Goal: Task Accomplishment & Management: Manage account settings

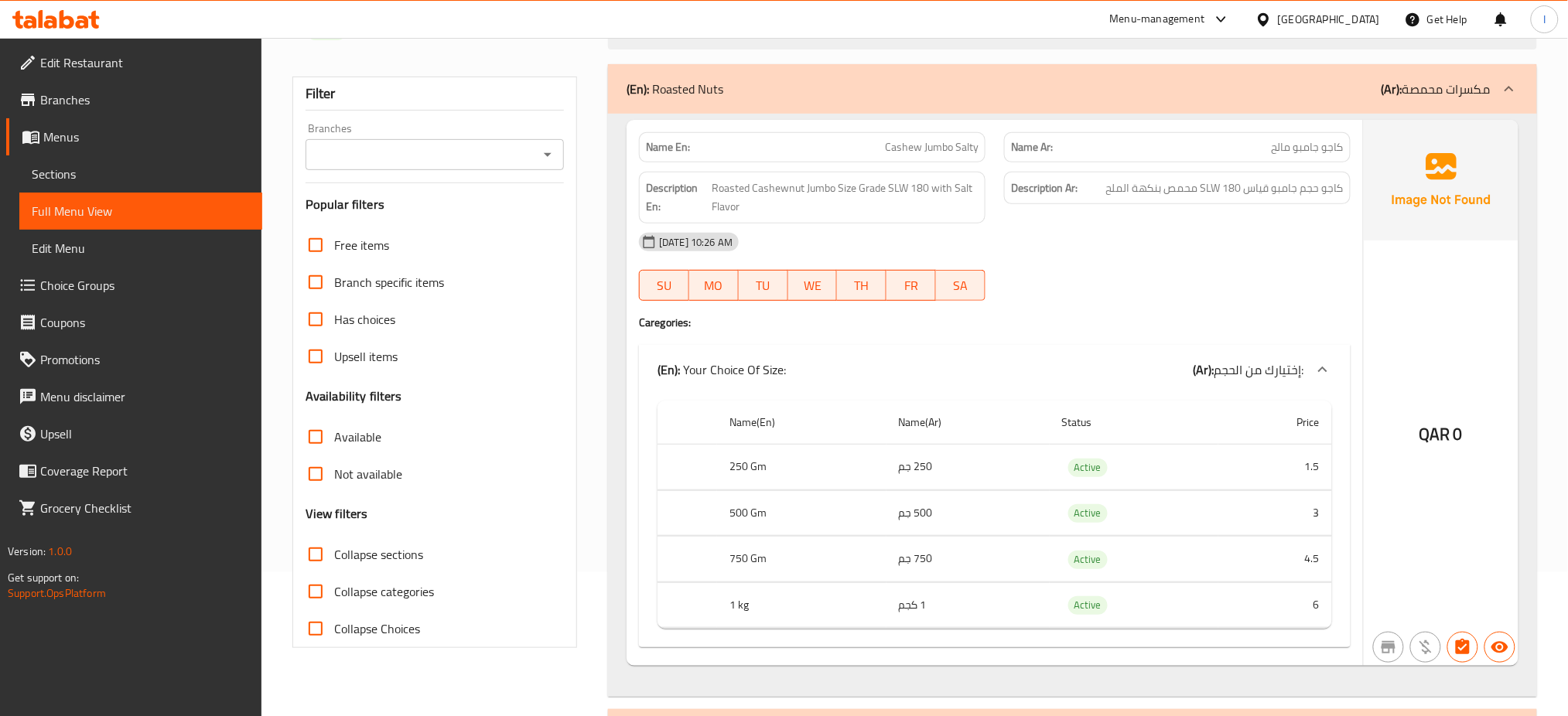
scroll to position [165, 0]
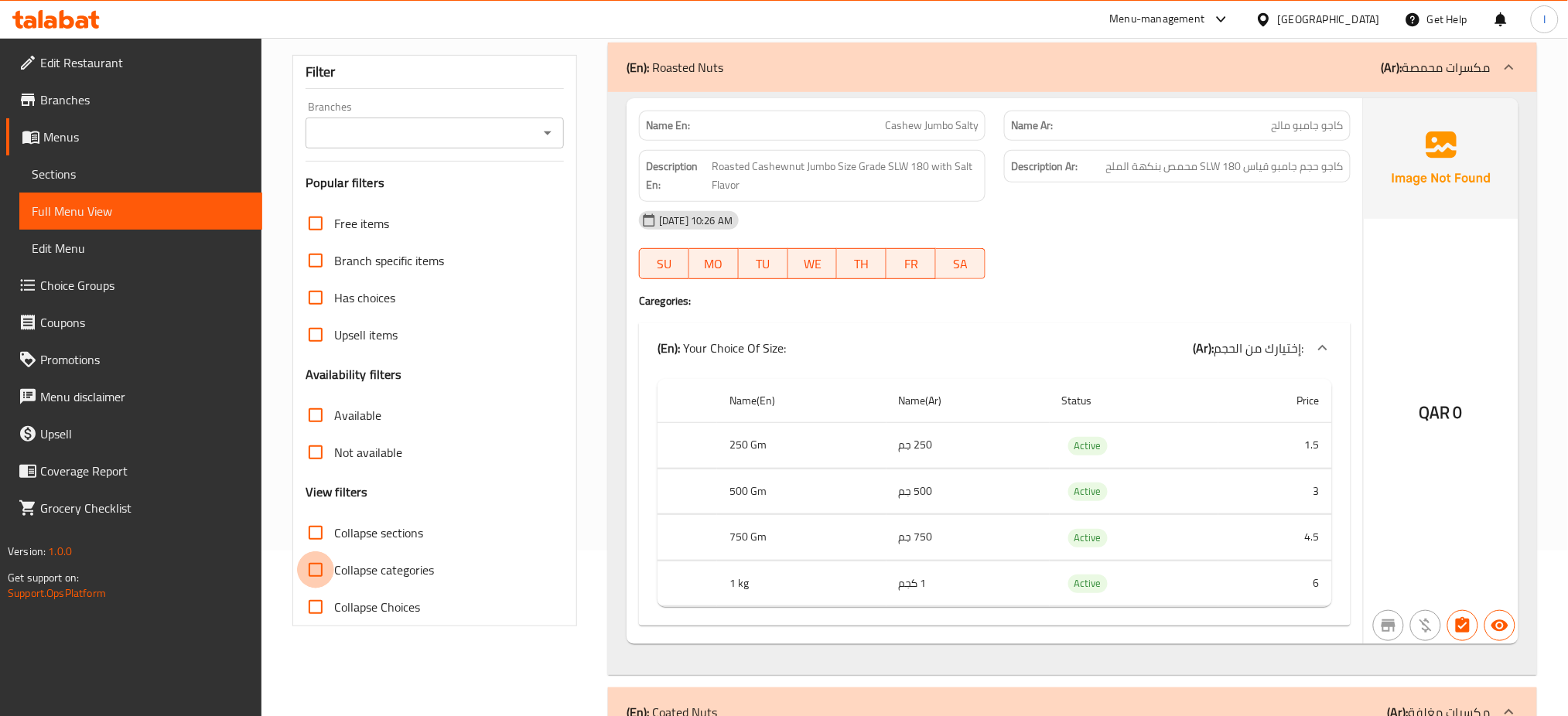
click at [317, 574] on input "Collapse categories" at bounding box center [316, 570] width 37 height 37
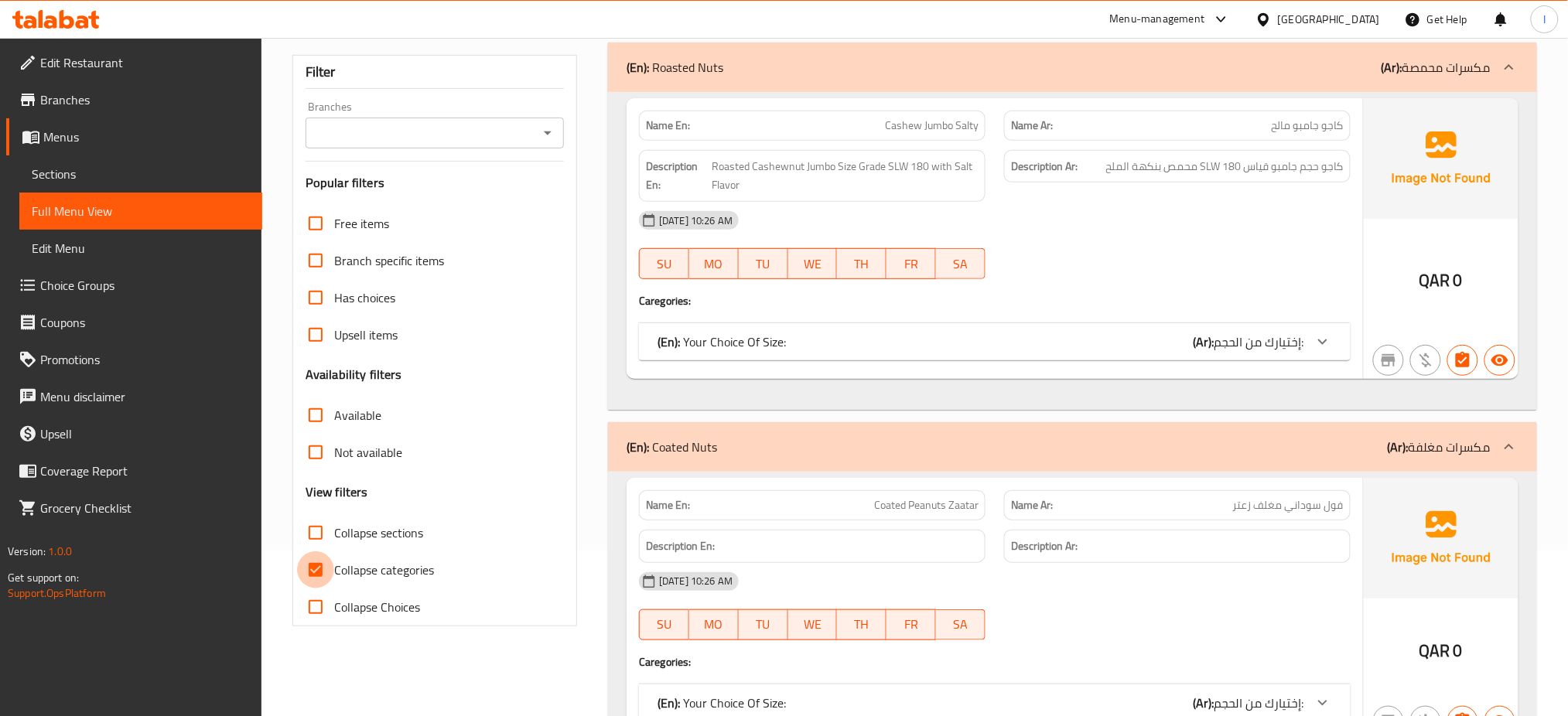
click at [327, 566] on input "Collapse categories" at bounding box center [316, 570] width 37 height 37
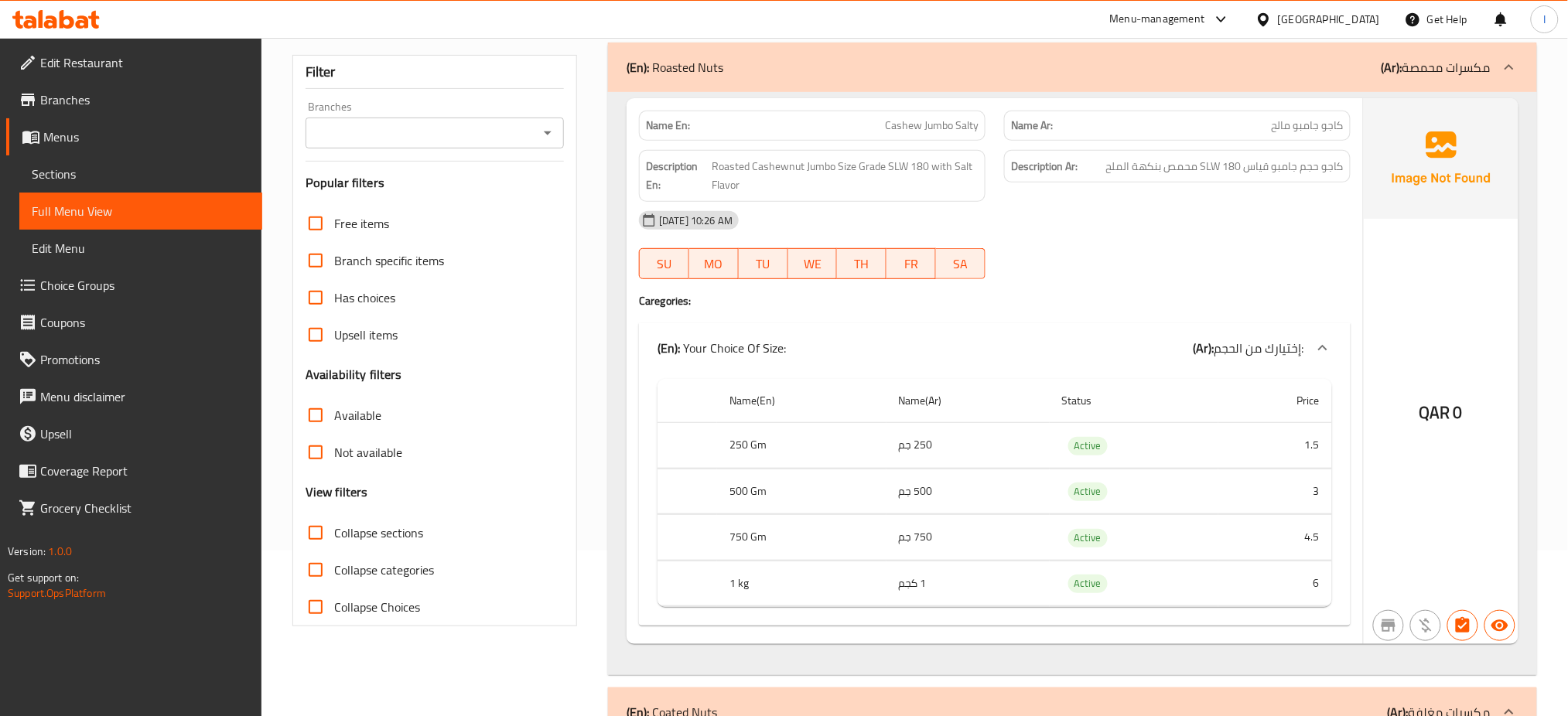
click at [725, 84] on div "(En): Roasted Nuts (Ar): مكسرات محمصة" at bounding box center [1072, 67] width 929 height 50
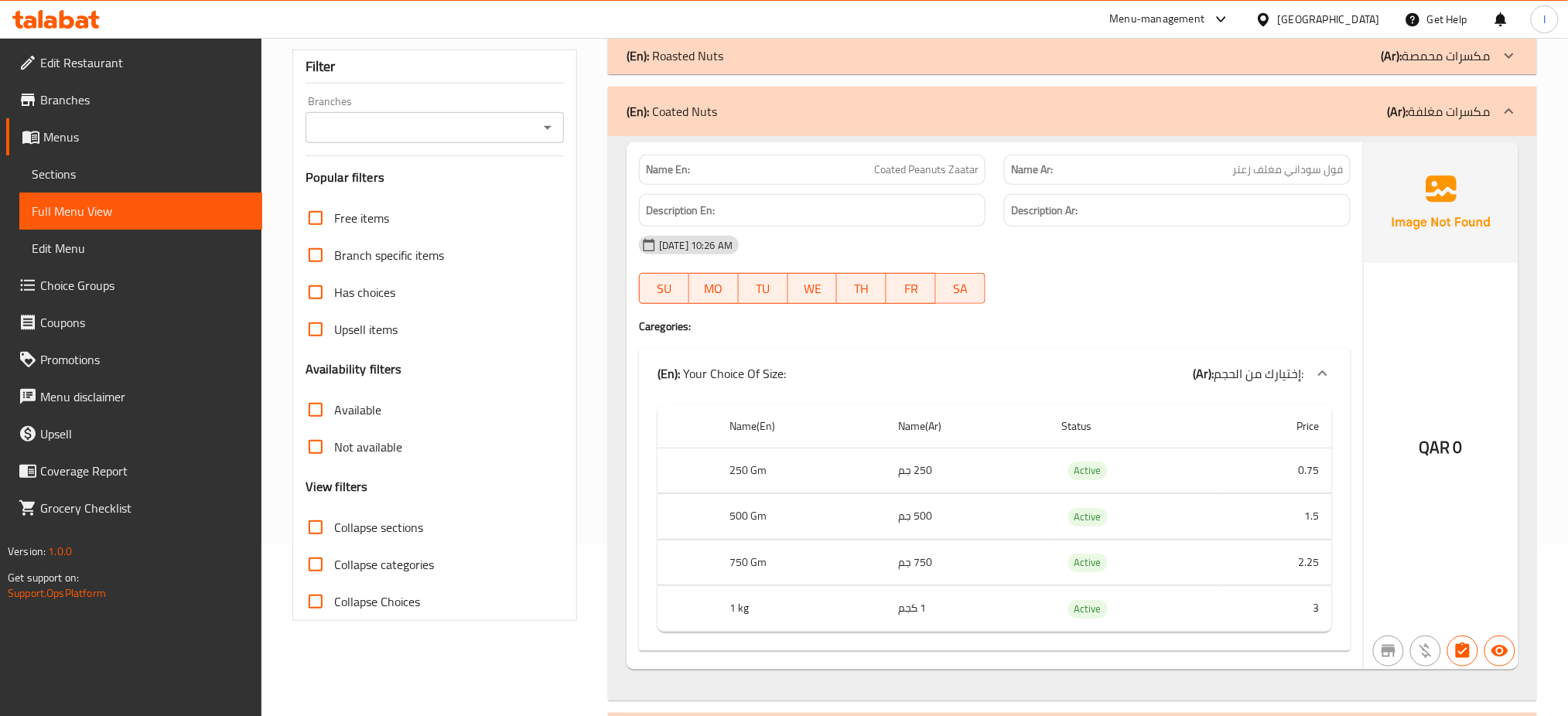
scroll to position [172, 0]
click at [310, 559] on input "Collapse categories" at bounding box center [316, 564] width 37 height 37
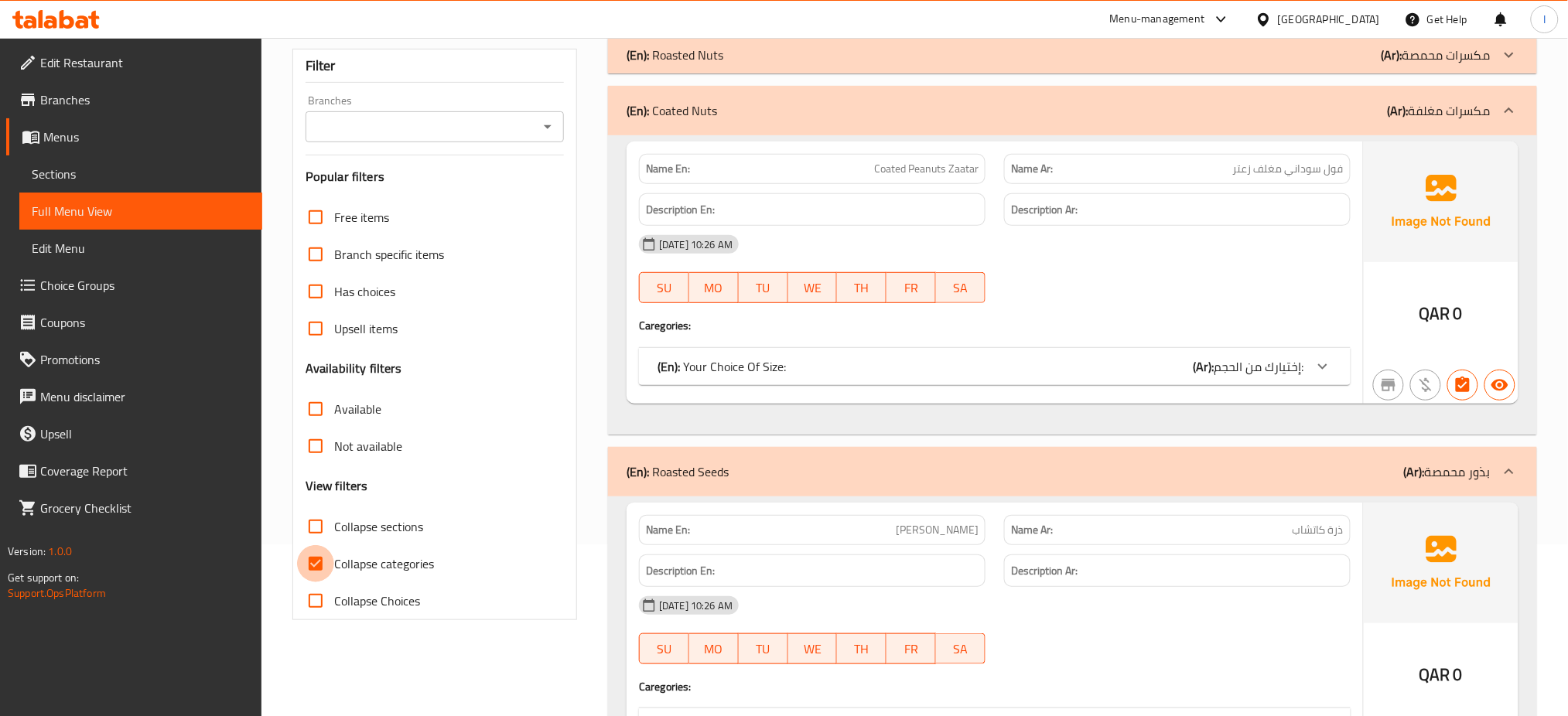
click at [310, 559] on input "Collapse categories" at bounding box center [316, 564] width 37 height 37
checkbox input "false"
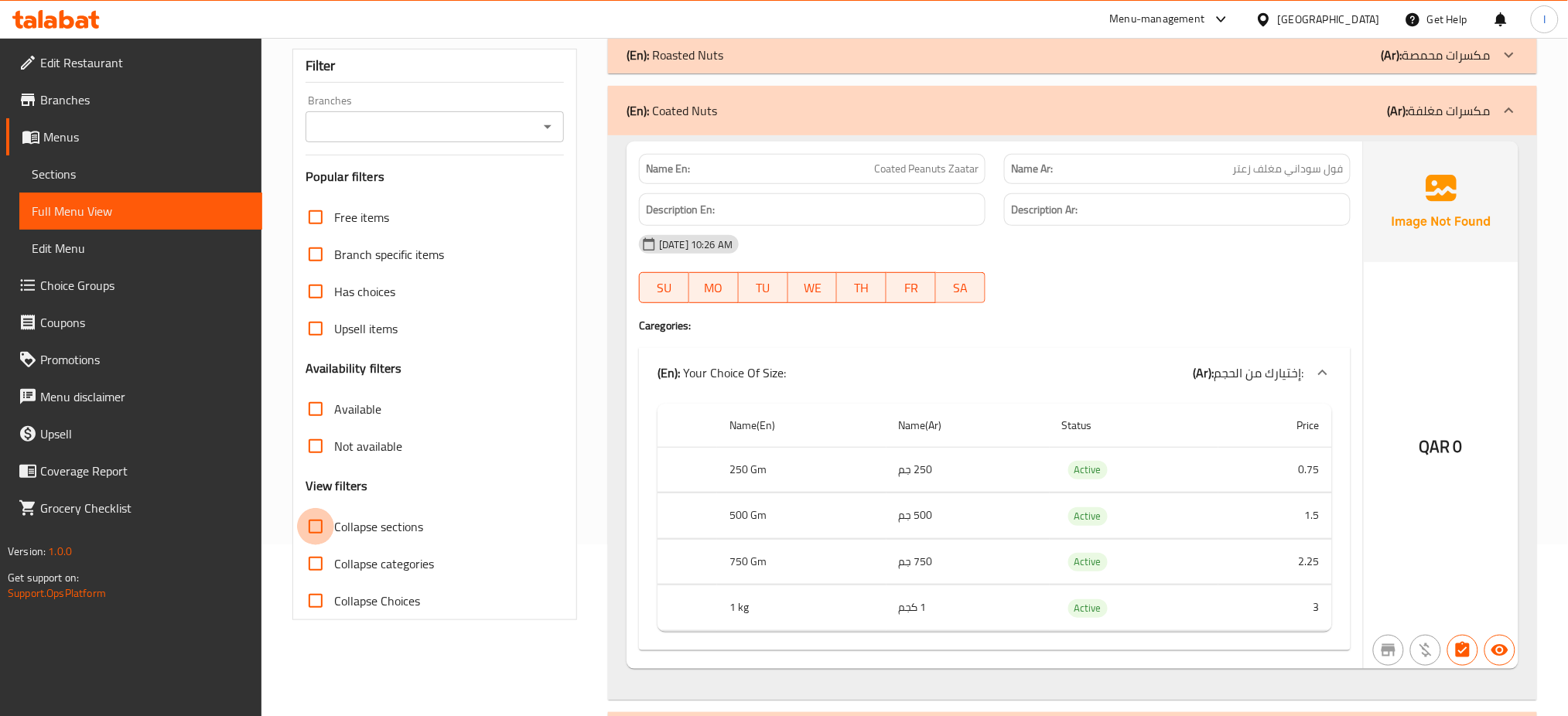
click at [314, 532] on input "Collapse sections" at bounding box center [316, 527] width 37 height 37
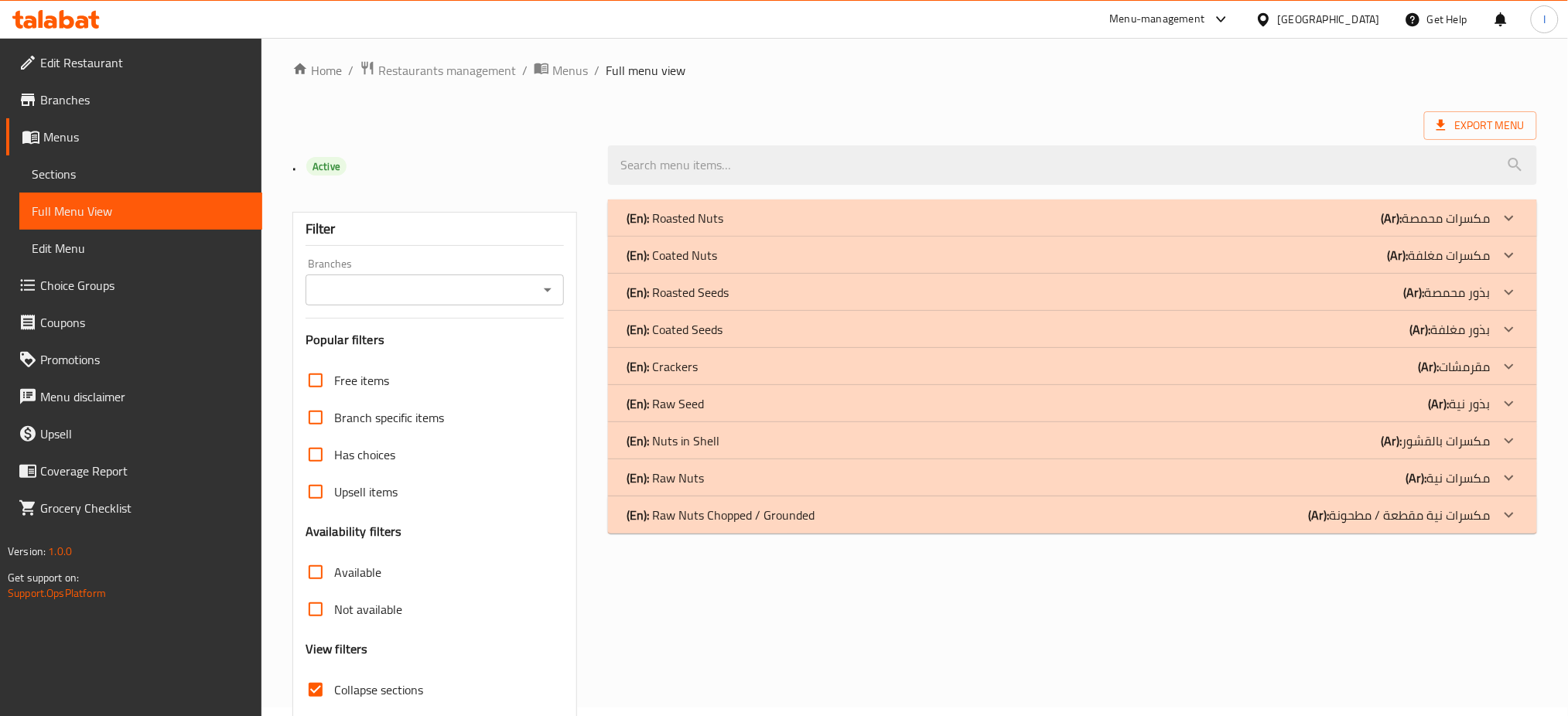
scroll to position [0, 0]
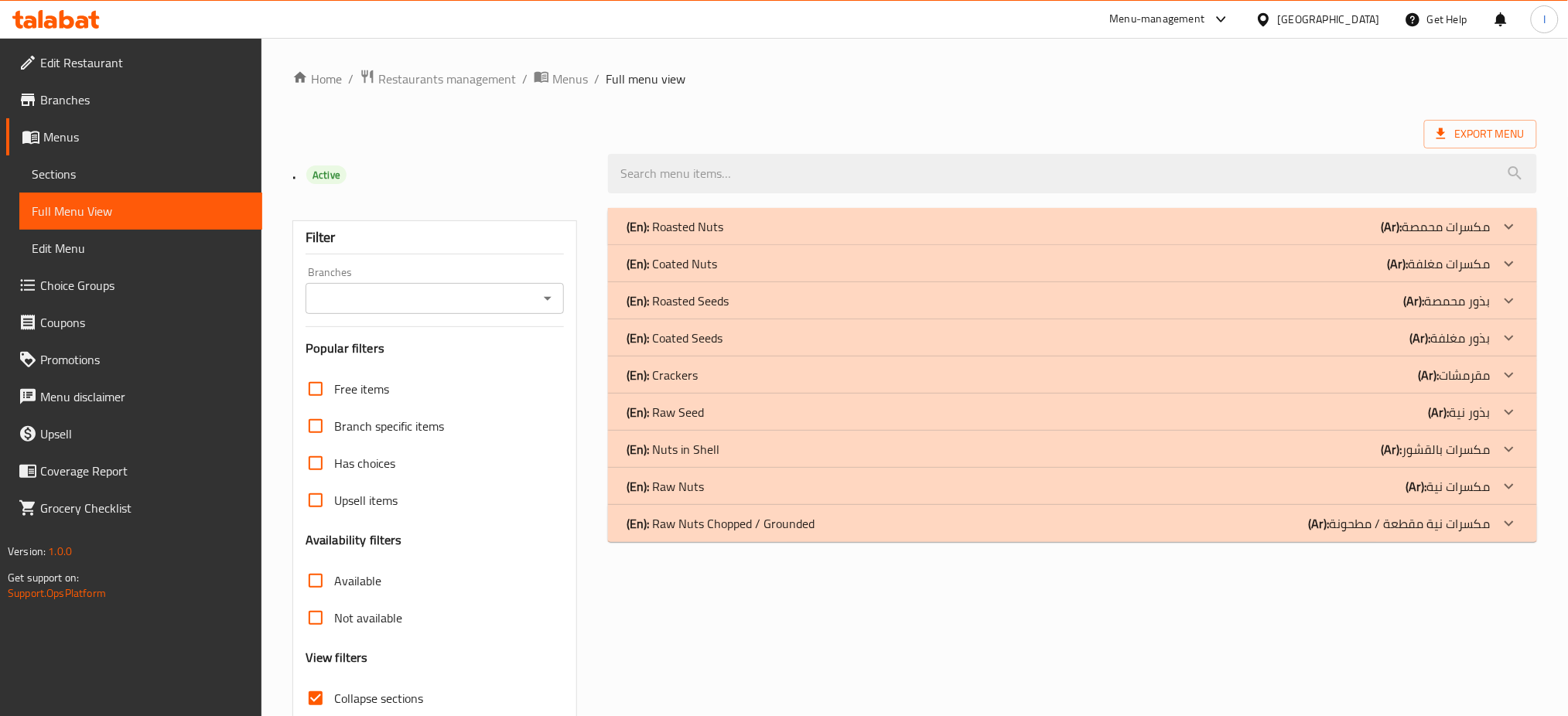
click at [314, 532] on div "Free items Branch specific items Has choices Upsell items Availability filters …" at bounding box center [434, 581] width 258 height 421
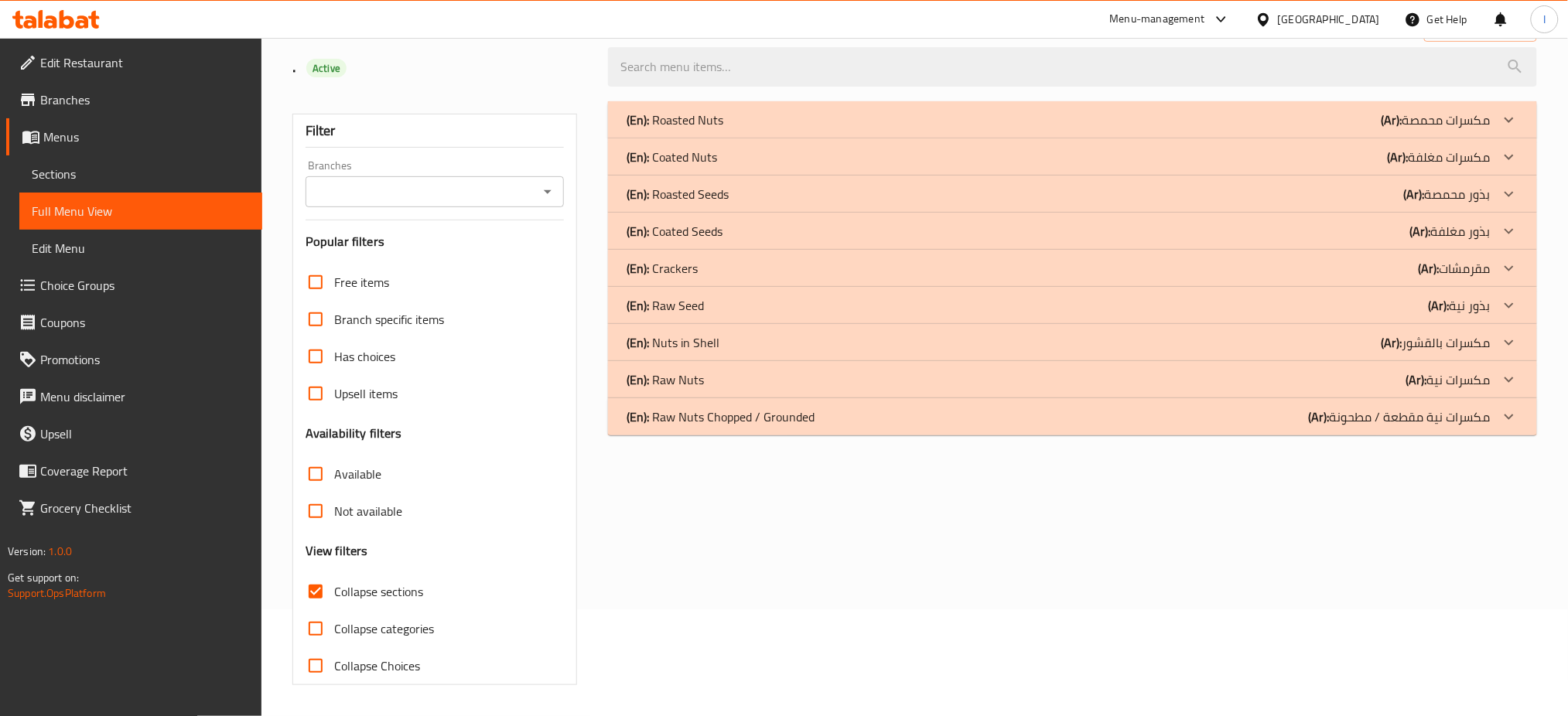
click at [310, 582] on input "Collapse sections" at bounding box center [316, 592] width 37 height 37
checkbox input "false"
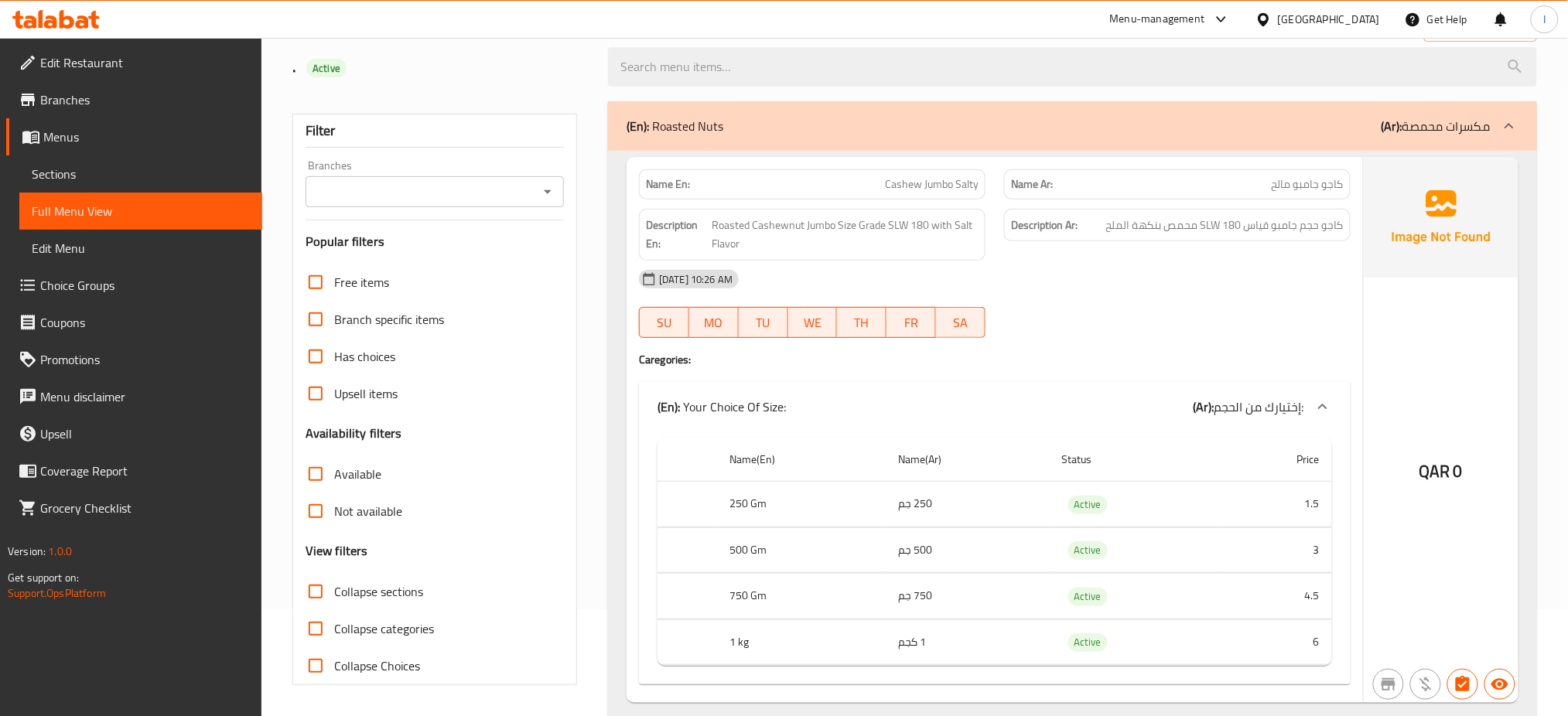
scroll to position [211, 0]
